Goal: Information Seeking & Learning: Learn about a topic

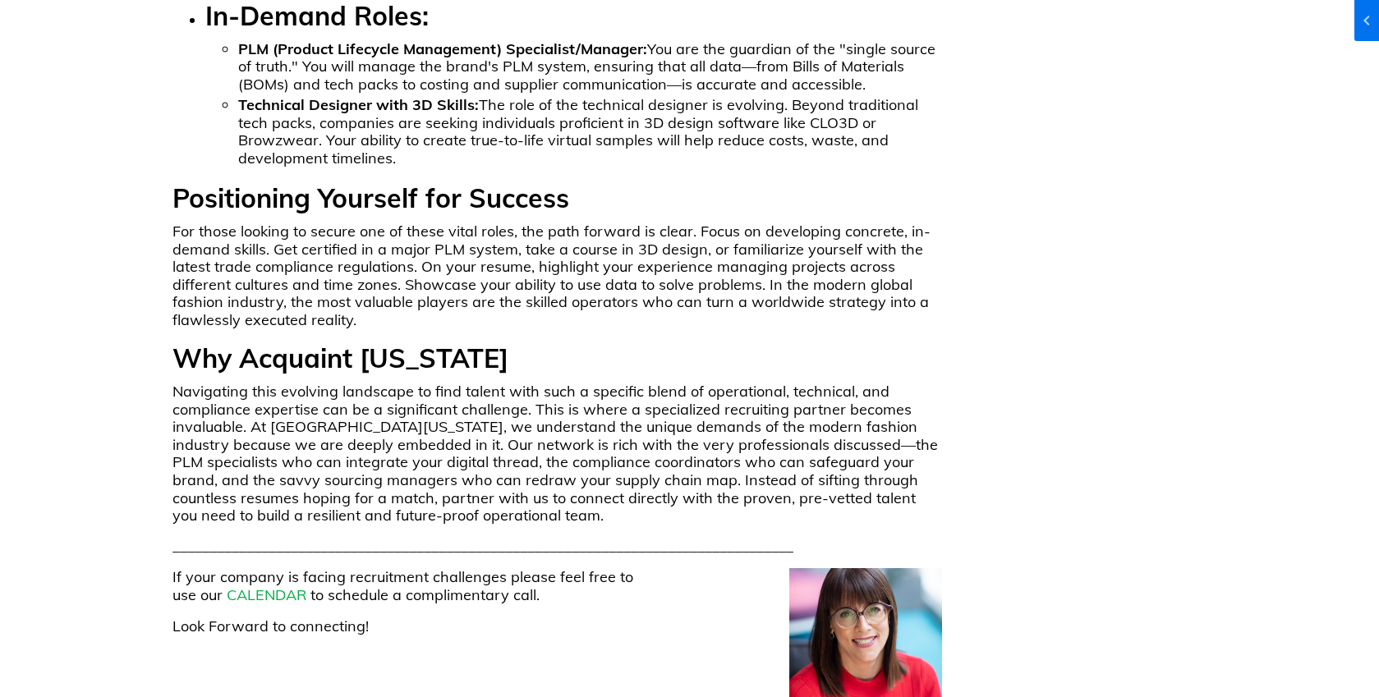
scroll to position [2144, 0]
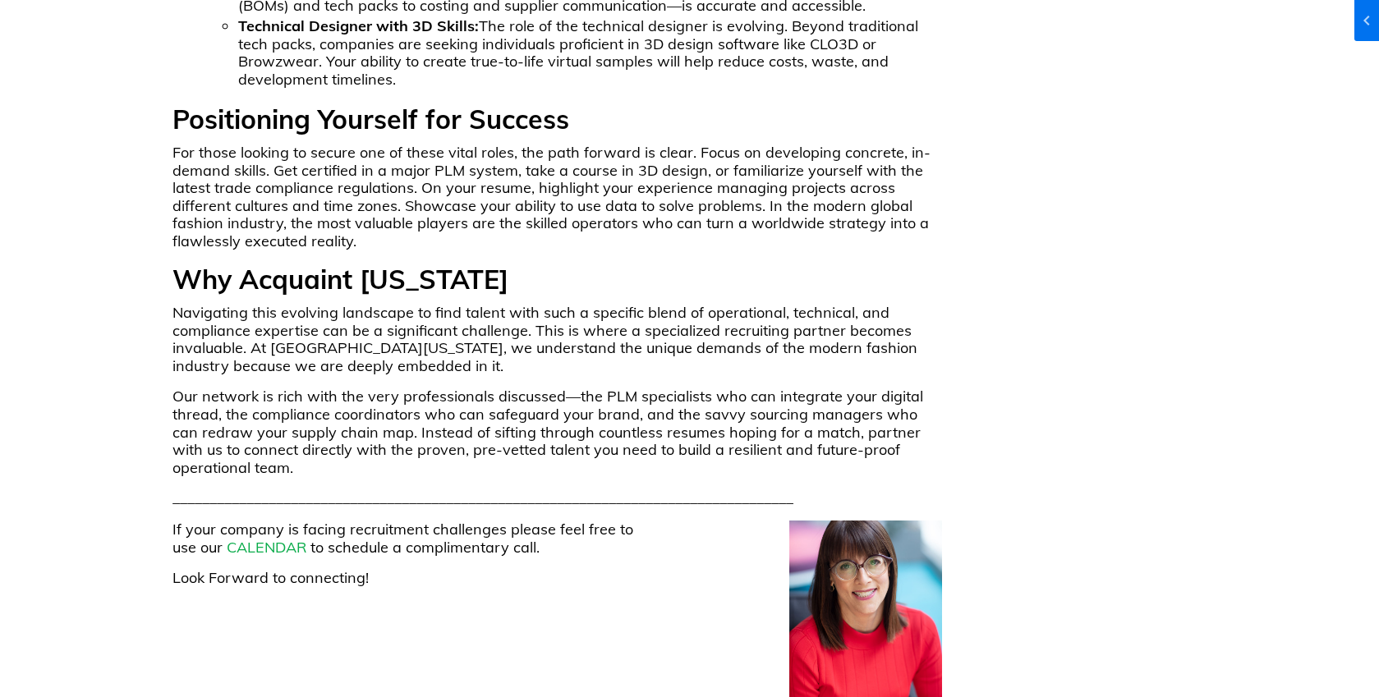
scroll to position [2008, 0]
click at [271, 539] on link "CALENDAR" at bounding box center [267, 548] width 80 height 19
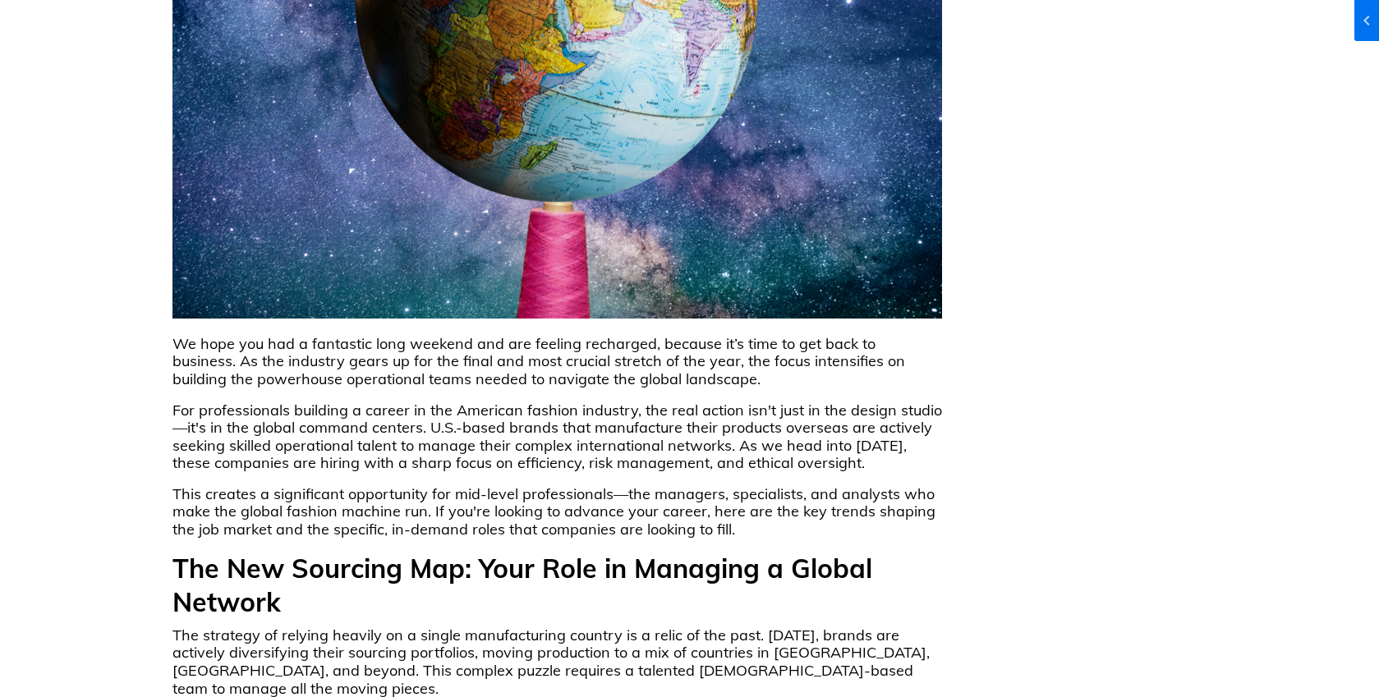
scroll to position [0, 0]
